Goal: Information Seeking & Learning: Learn about a topic

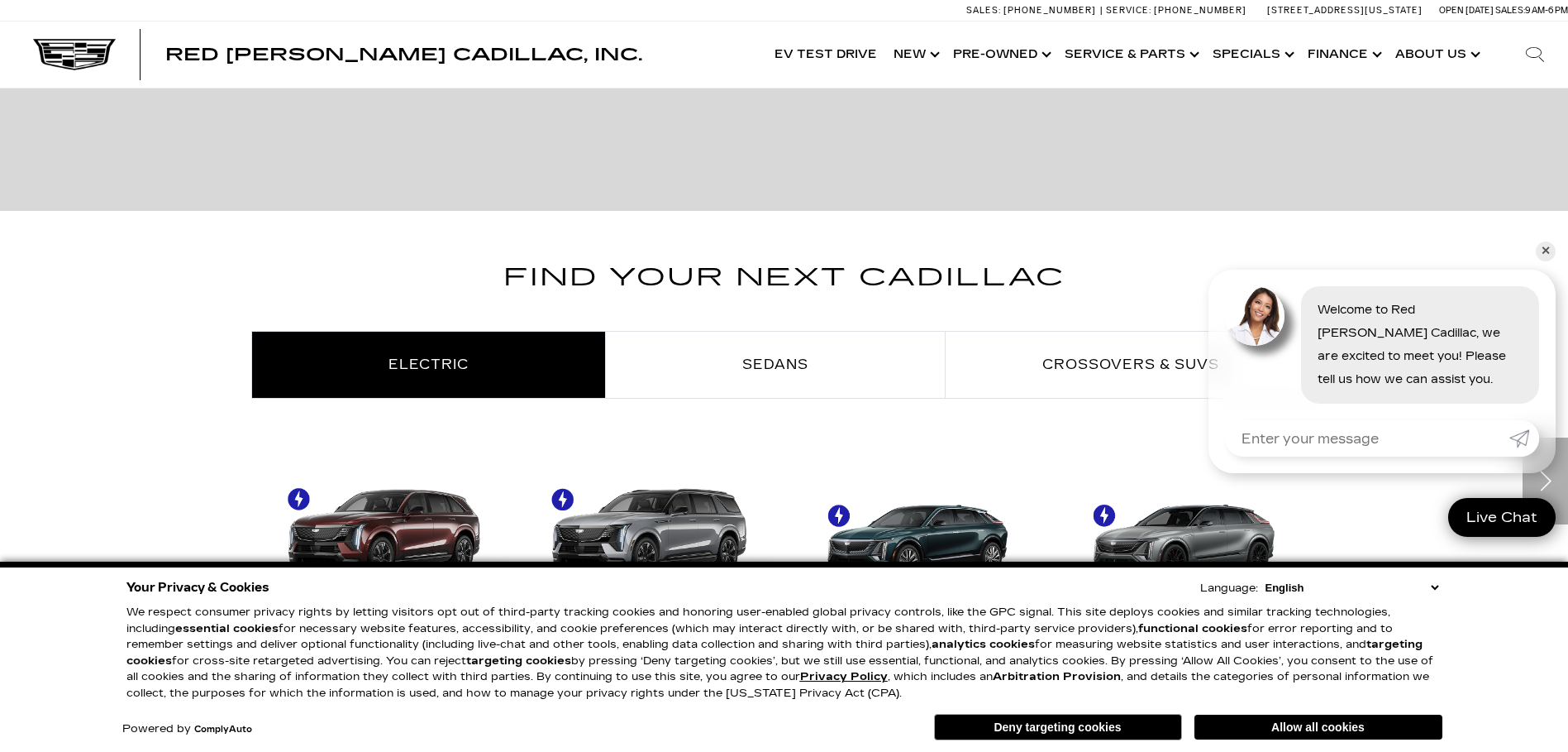
scroll to position [831, 0]
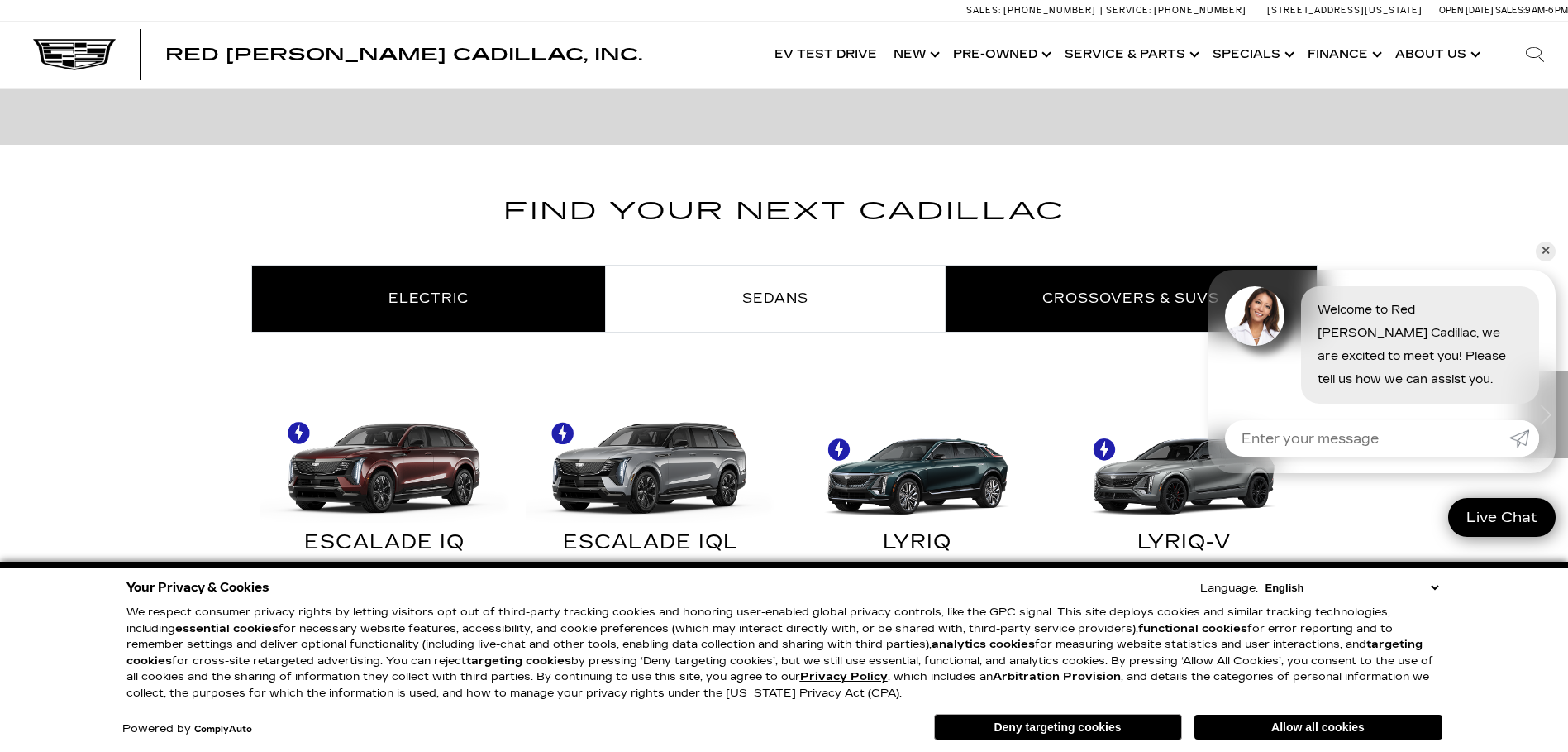
click at [1107, 283] on link "Crossovers & SUVs" at bounding box center [1131, 299] width 372 height 66
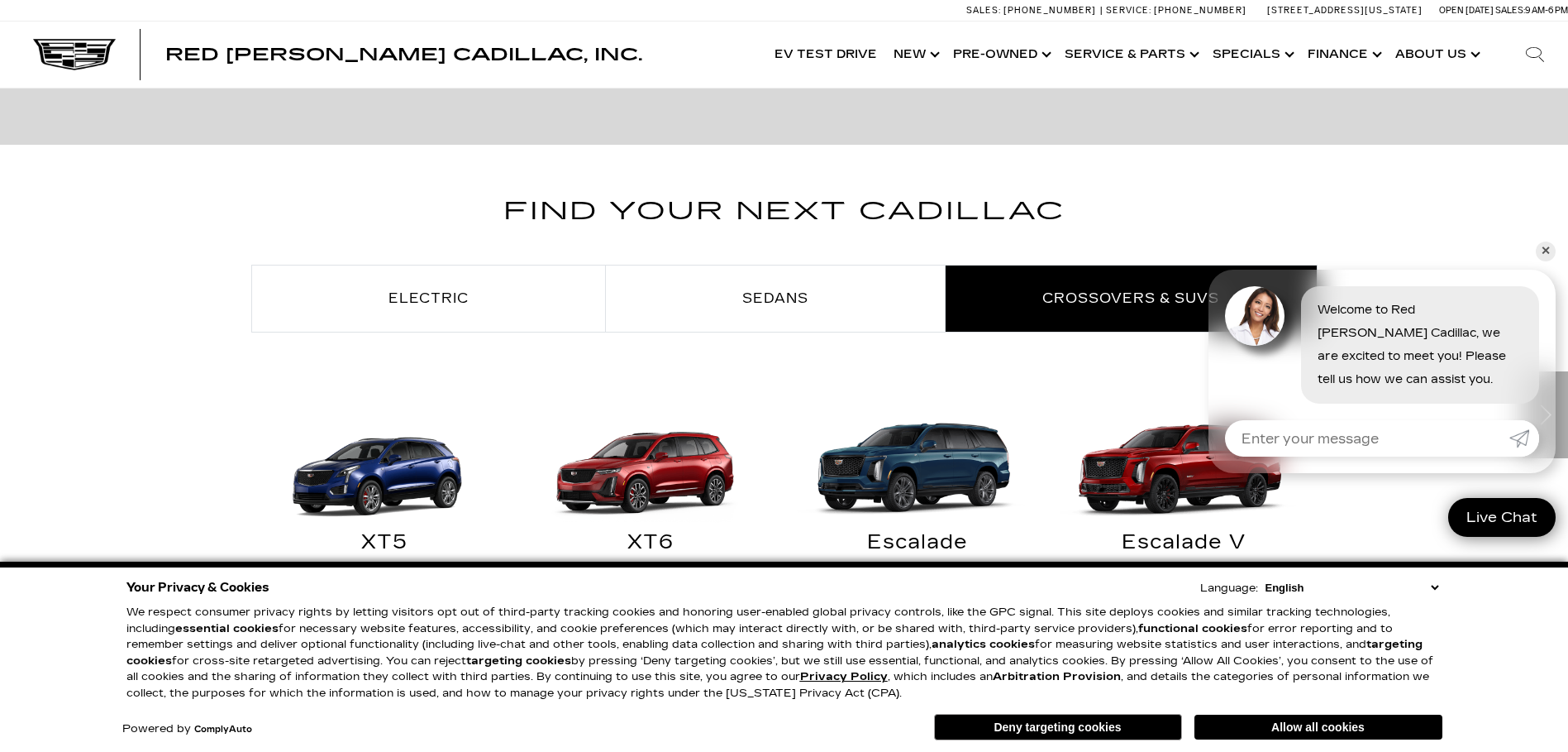
click at [377, 467] on img "Crossovers & SUVs" at bounding box center [380, 459] width 251 height 125
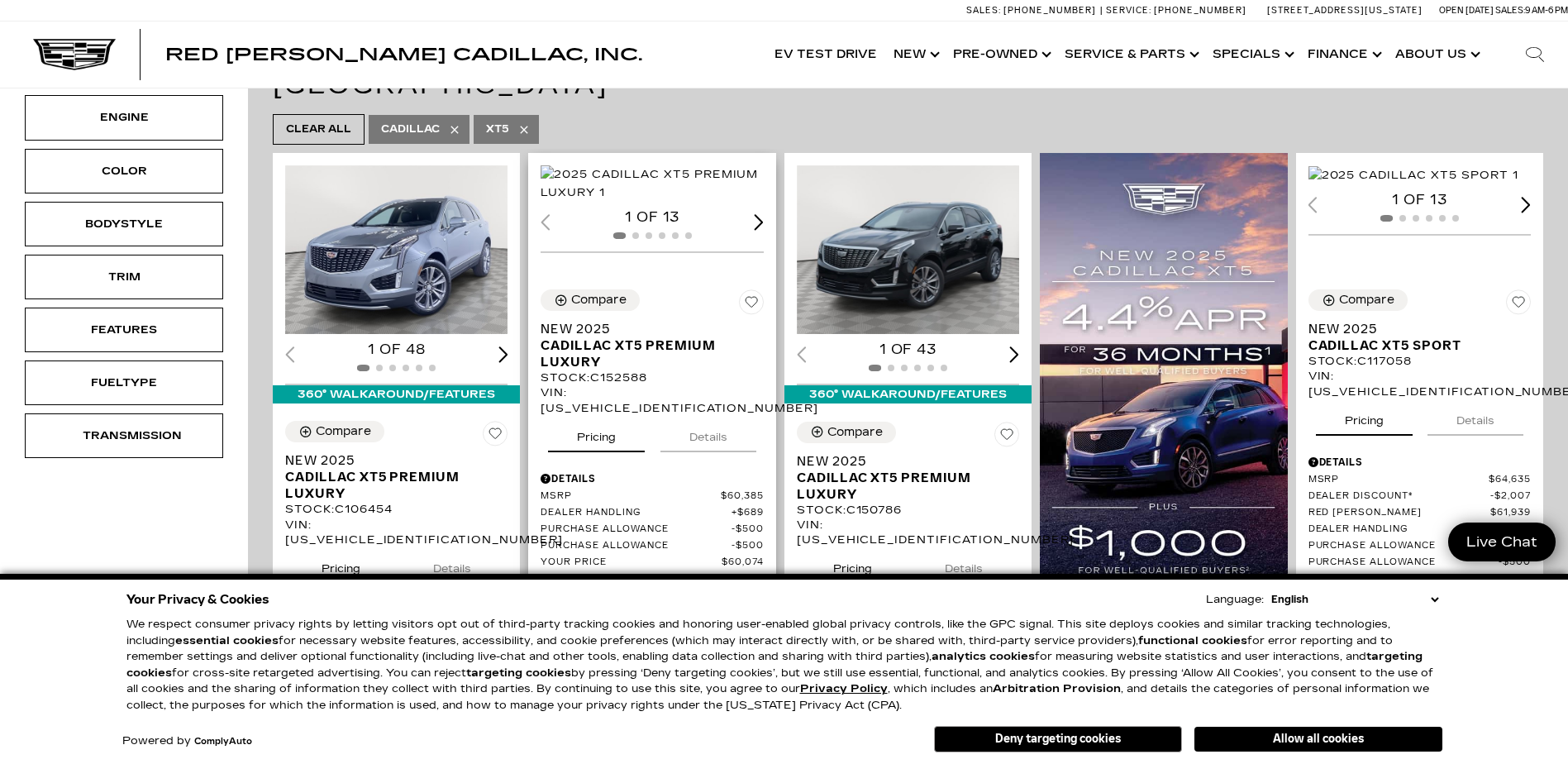
scroll to position [413, 0]
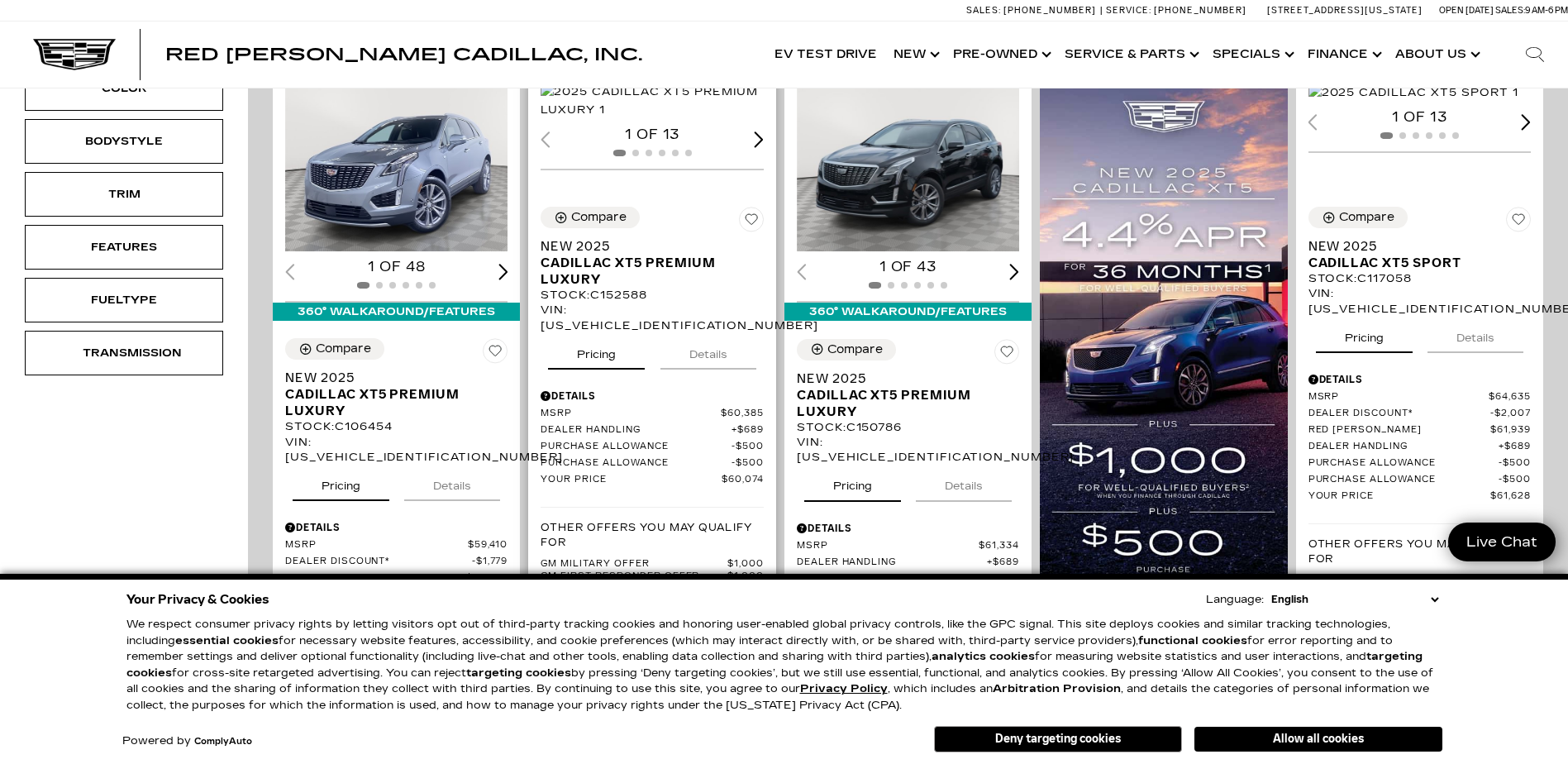
click at [640, 119] on img "1 / 2" at bounding box center [653, 100] width 224 height 37
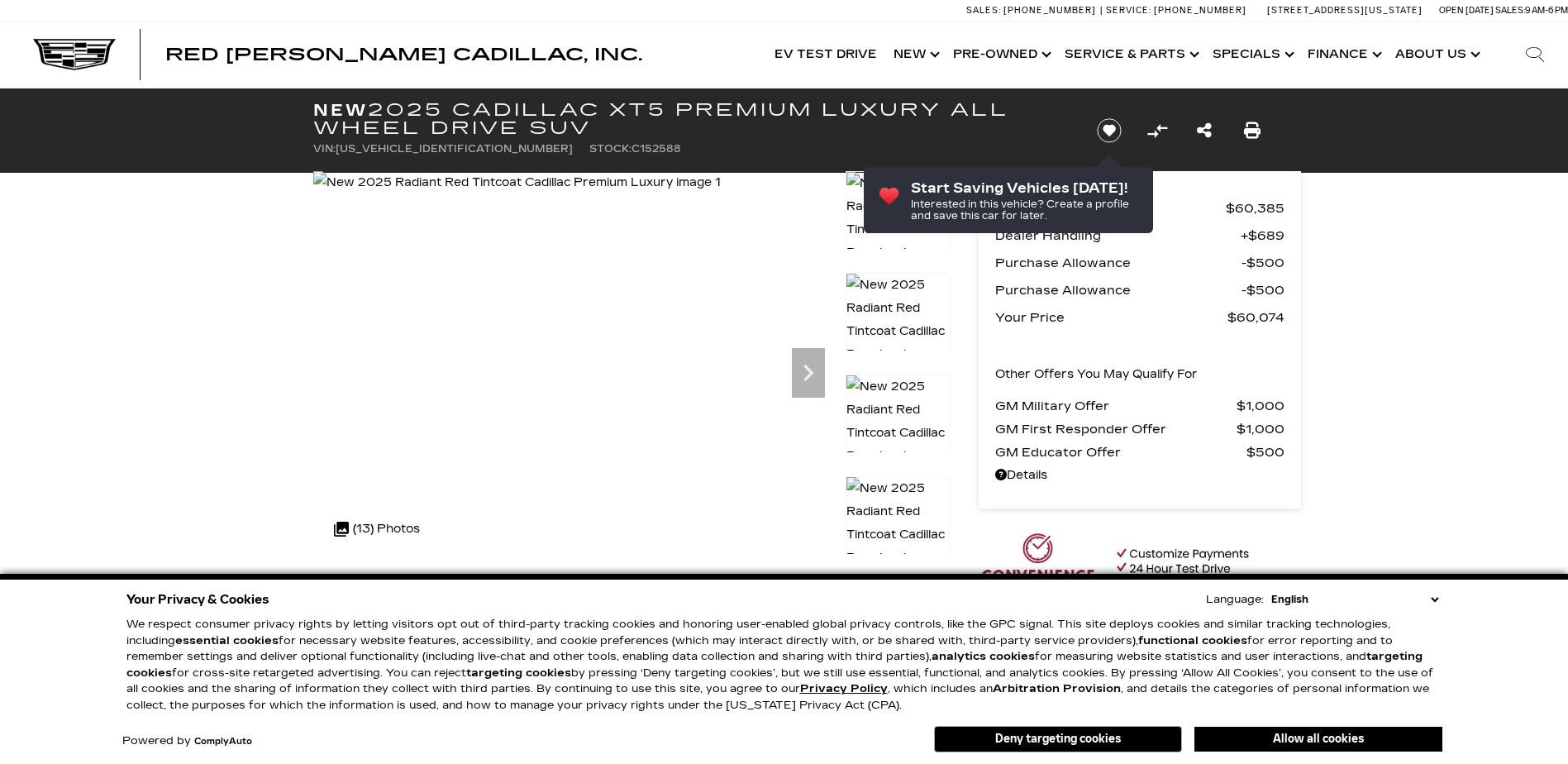
click at [809, 373] on icon "Next" at bounding box center [808, 373] width 33 height 33
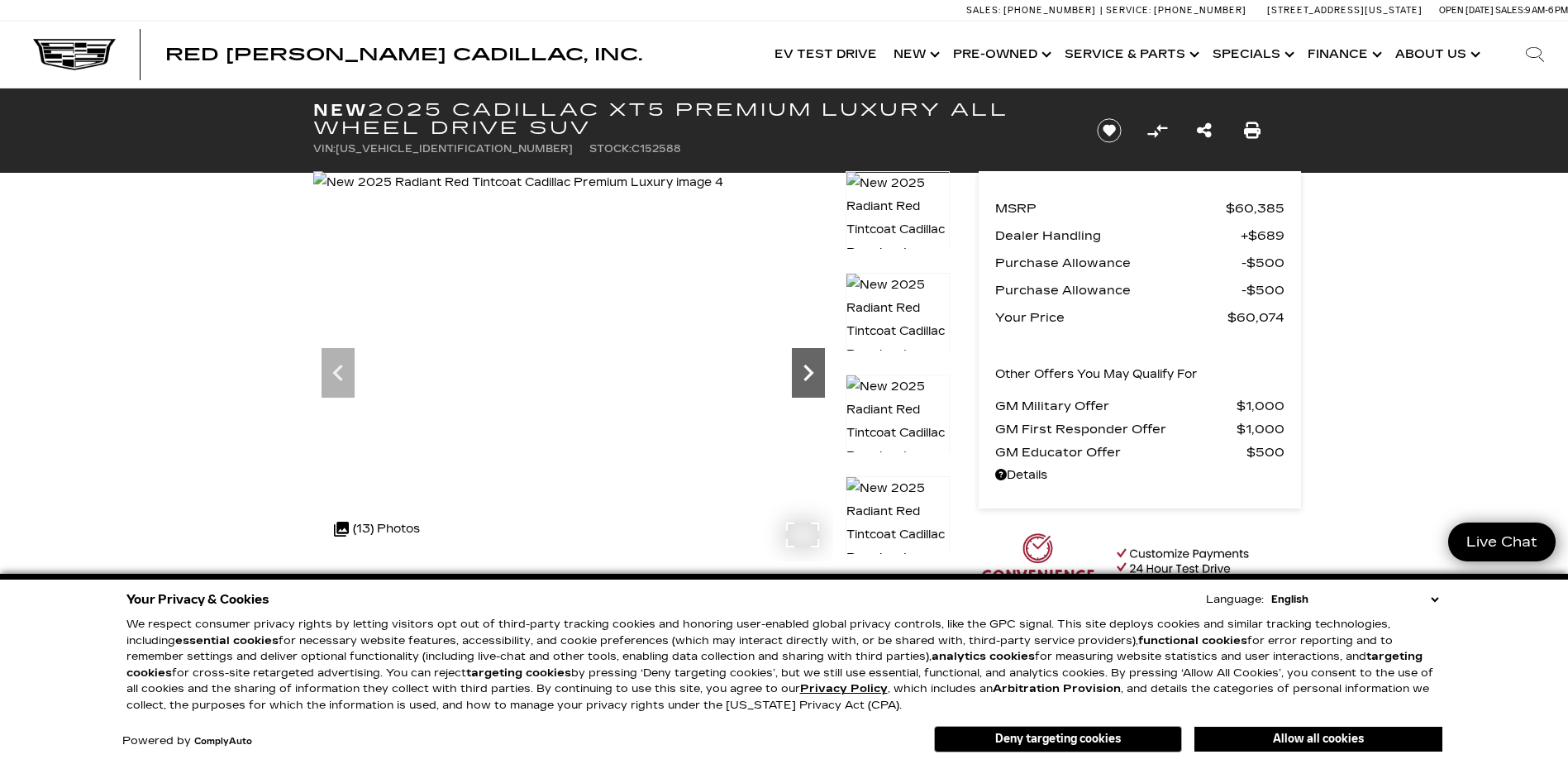
click at [809, 373] on icon "Next" at bounding box center [808, 373] width 33 height 33
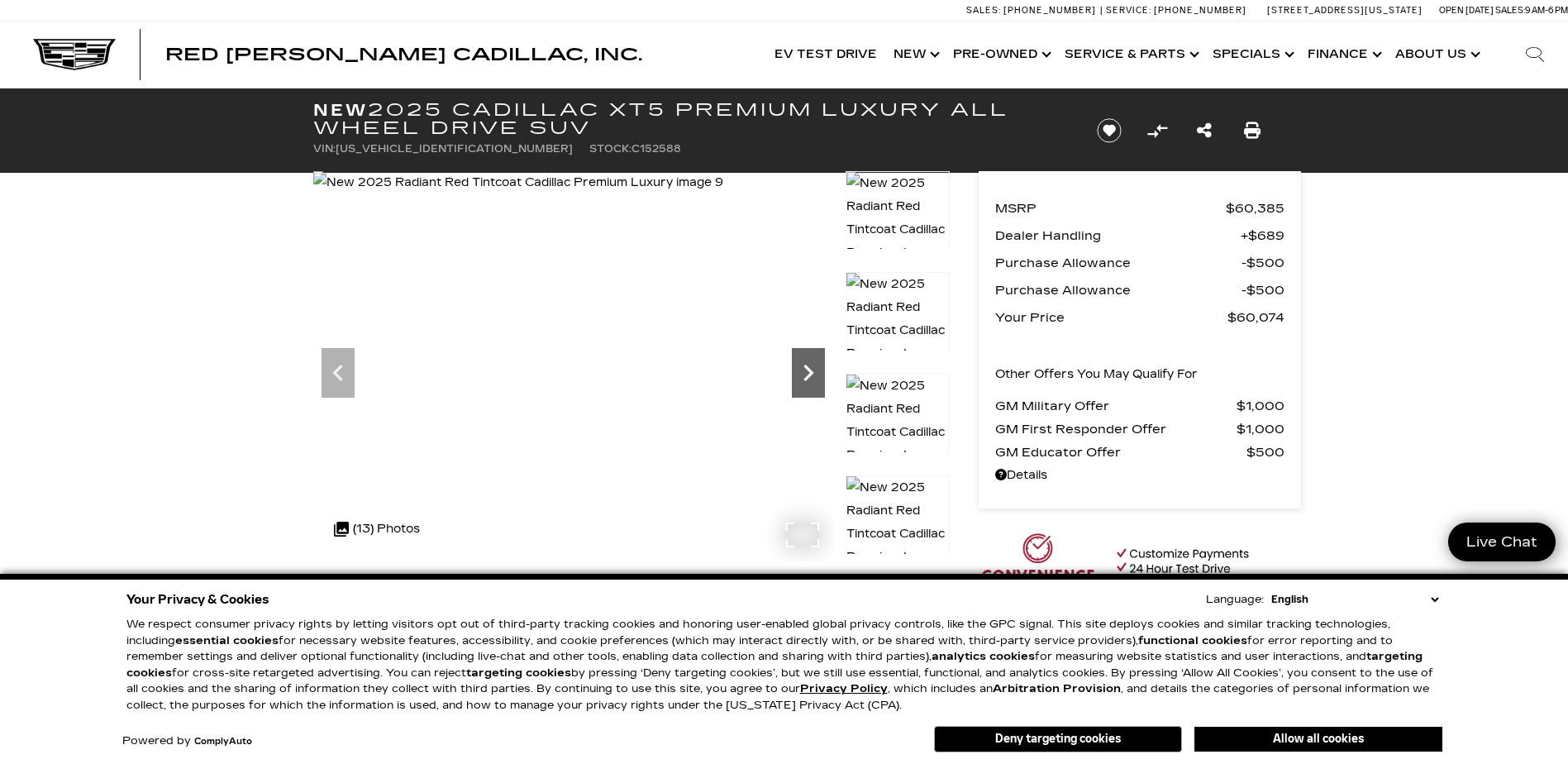
click at [809, 373] on icon "Next" at bounding box center [808, 373] width 33 height 33
click at [730, 194] on img at bounding box center [520, 182] width 416 height 23
